Goal: Transaction & Acquisition: Purchase product/service

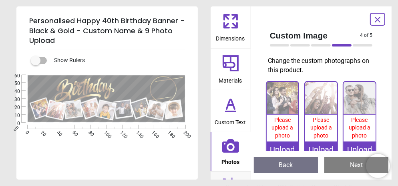
scroll to position [8, 0]
click at [283, 145] on div "Upload" at bounding box center [283, 149] width 32 height 16
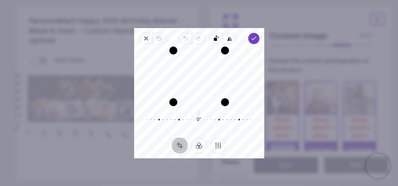
click at [255, 38] on icon "button" at bounding box center [253, 38] width 6 height 6
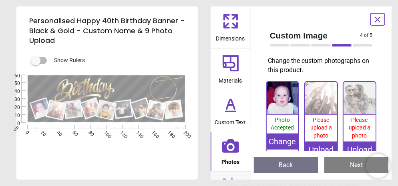
click at [324, 108] on img at bounding box center [321, 98] width 32 height 32
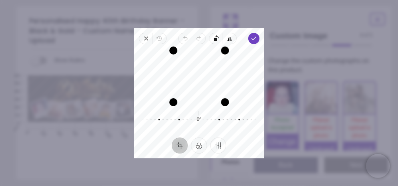
click at [257, 34] on span "Done" at bounding box center [253, 38] width 11 height 11
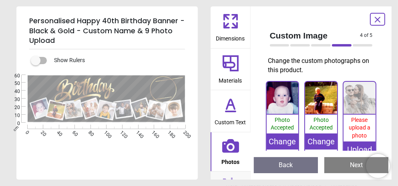
click at [362, 111] on img at bounding box center [359, 98] width 32 height 32
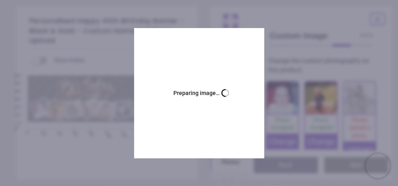
scroll to position [8, 0]
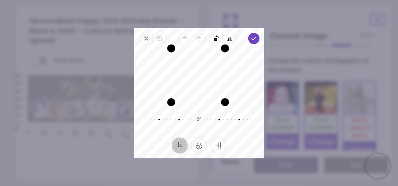
drag, startPoint x: 176, startPoint y: 50, endPoint x: 171, endPoint y: 37, distance: 14.7
click at [171, 37] on div "Close Revert Undo Redo Rotate left Flip horizontal Done Crop Filter Finetune Re…" at bounding box center [199, 93] width 130 height 130
drag, startPoint x: 206, startPoint y: 104, endPoint x: 203, endPoint y: 126, distance: 22.1
click at [203, 126] on div "Recenter 0° Reset" at bounding box center [199, 90] width 130 height 93
drag, startPoint x: 172, startPoint y: 71, endPoint x: 165, endPoint y: 62, distance: 11.1
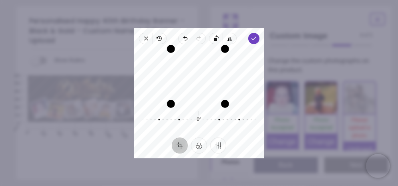
click at [159, 72] on div "Recenter" at bounding box center [199, 76] width 117 height 52
click at [239, 65] on div "Recenter" at bounding box center [199, 76] width 117 height 52
click at [255, 38] on icon "button" at bounding box center [253, 38] width 6 height 6
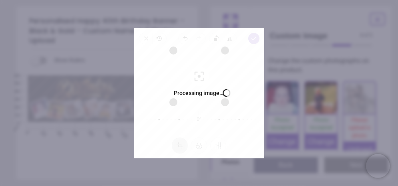
click at [255, 36] on div "Processing image… Busy" at bounding box center [199, 93] width 130 height 130
click at [258, 148] on div "Processing image… Busy" at bounding box center [199, 93] width 130 height 130
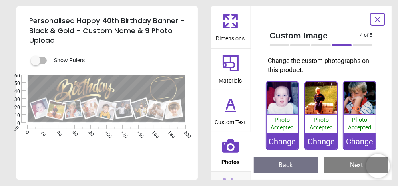
scroll to position [80, 0]
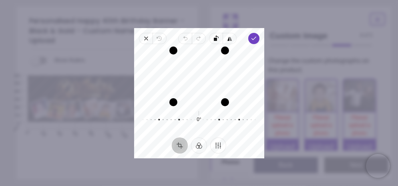
click at [252, 36] on icon "button" at bounding box center [253, 38] width 6 height 6
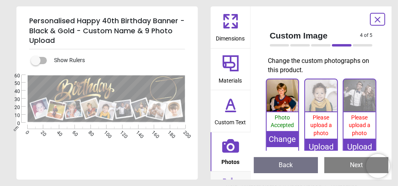
click at [319, 144] on div "Upload" at bounding box center [321, 147] width 32 height 16
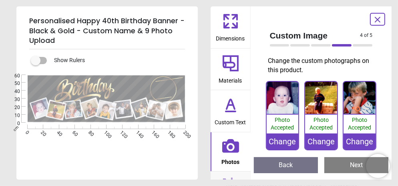
scroll to position [80, 0]
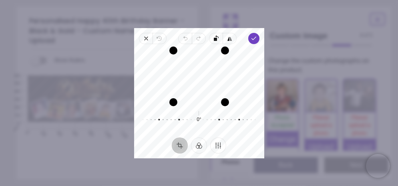
click at [252, 41] on icon "button" at bounding box center [253, 38] width 6 height 6
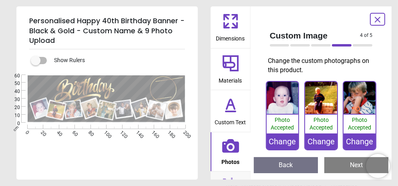
scroll to position [80, 0]
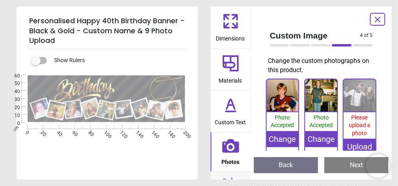
click at [361, 125] on span "Please upload a photo" at bounding box center [360, 125] width 22 height 22
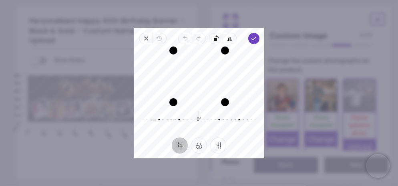
click at [253, 37] on icon "button" at bounding box center [253, 38] width 6 height 6
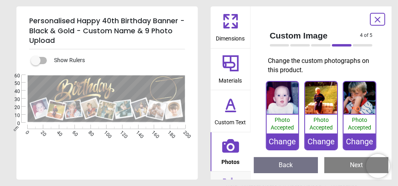
scroll to position [80, 0]
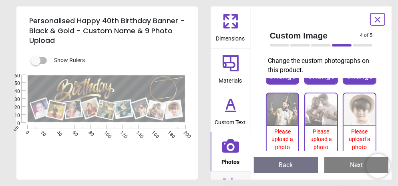
click at [356, 166] on button "Next" at bounding box center [356, 165] width 64 height 16
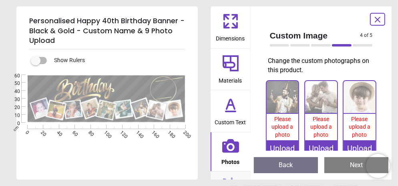
click at [281, 116] on span "Please upload a photo" at bounding box center [283, 127] width 22 height 22
click at [362, 144] on div "Upload" at bounding box center [359, 148] width 32 height 16
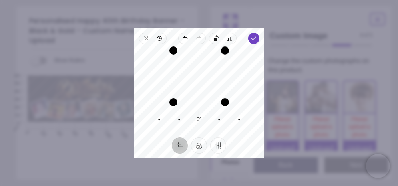
click at [254, 36] on icon "button" at bounding box center [253, 38] width 6 height 6
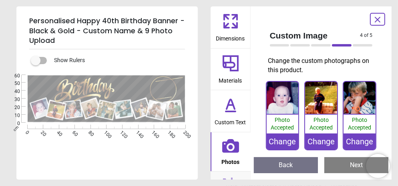
scroll to position [155, 0]
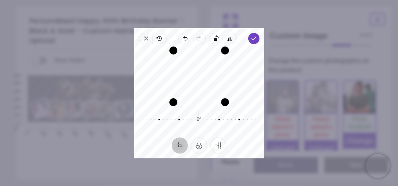
click at [255, 36] on icon "button" at bounding box center [253, 38] width 6 height 6
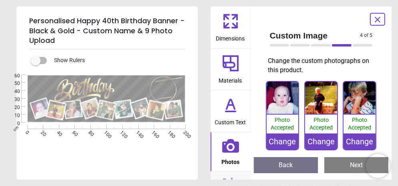
scroll to position [8, 0]
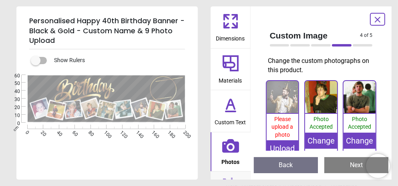
click at [283, 95] on img at bounding box center [283, 97] width 32 height 32
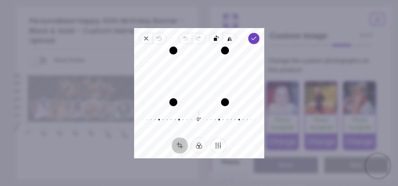
click at [199, 82] on div "Recenter" at bounding box center [199, 76] width 117 height 52
click at [185, 80] on div "Recenter" at bounding box center [199, 76] width 117 height 52
click at [196, 79] on div "Recenter" at bounding box center [199, 76] width 117 height 52
click at [252, 38] on polyline "button" at bounding box center [253, 38] width 4 height 3
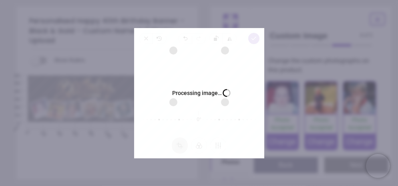
scroll to position [155, 0]
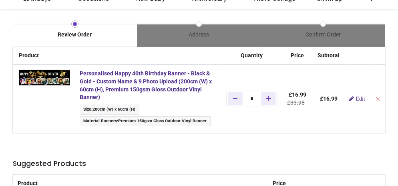
scroll to position [67, 0]
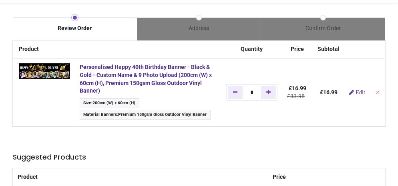
click at [70, 79] on img at bounding box center [44, 71] width 51 height 16
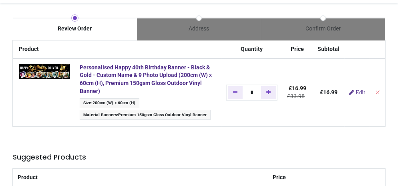
scroll to position [230, 0]
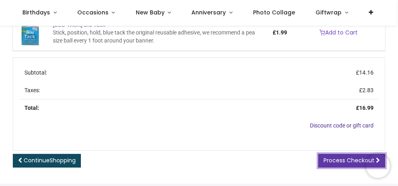
click at [359, 160] on span "Process Checkout" at bounding box center [348, 160] width 51 height 8
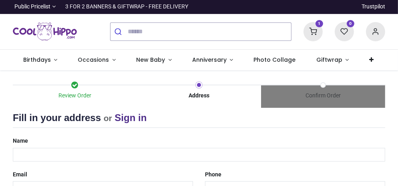
click at [38, 134] on div "Name" at bounding box center [199, 147] width 384 height 27
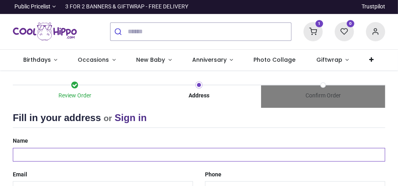
click at [36, 148] on input "text" at bounding box center [199, 155] width 372 height 14
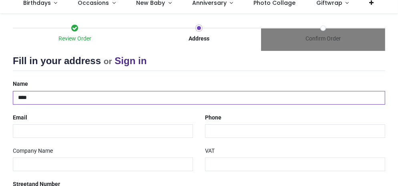
type input "*****"
select select "***"
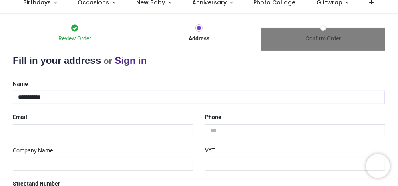
click at [39, 96] on input "**********" at bounding box center [199, 97] width 372 height 14
click at [42, 98] on input "**********" at bounding box center [199, 97] width 372 height 14
type input "**********"
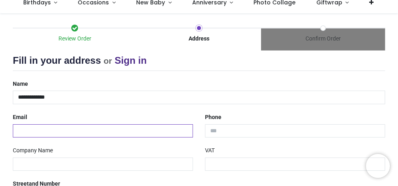
click at [27, 124] on input "email" at bounding box center [103, 131] width 180 height 14
click at [27, 127] on input "email" at bounding box center [103, 131] width 180 height 14
type input "**********"
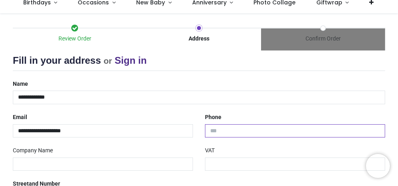
type input "**********"
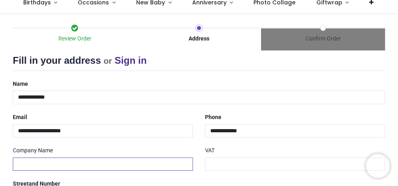
type input "**********"
type input "*******"
select select "***"
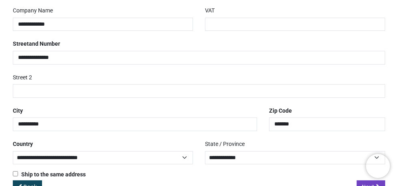
scroll to position [219, 0]
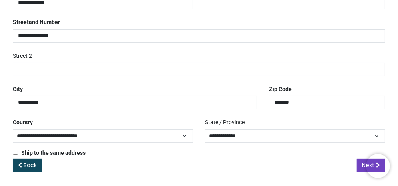
click at [58, 116] on div "**********" at bounding box center [103, 129] width 192 height 27
click at [362, 165] on span "Next" at bounding box center [368, 165] width 12 height 8
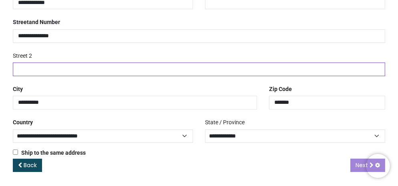
click at [356, 70] on input "text" at bounding box center [199, 69] width 372 height 14
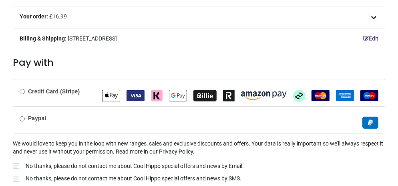
scroll to position [130, 0]
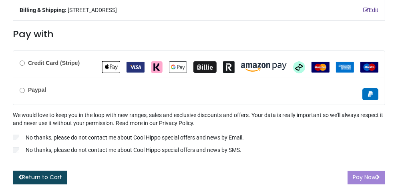
click at [364, 173] on div "Pay Now" at bounding box center [367, 178] width 38 height 14
click at [376, 173] on div "Pay Now" at bounding box center [367, 178] width 38 height 14
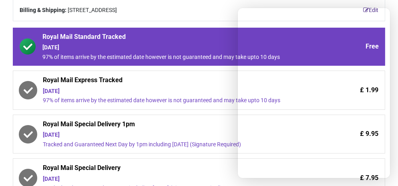
click at [196, 47] on div "[DATE]" at bounding box center [176, 48] width 269 height 8
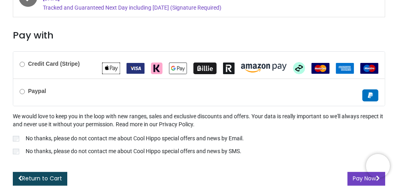
scroll to position [311, 0]
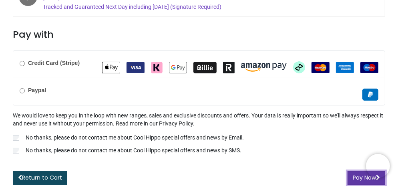
click at [348, 177] on button "Pay Now" at bounding box center [367, 178] width 38 height 14
